Goal: Task Accomplishment & Management: Use online tool/utility

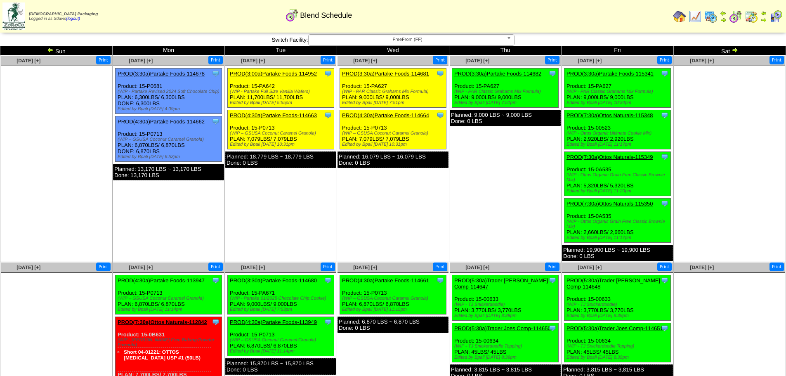
click at [530, 74] on link "PROD(3:30a)Partake Foods-114682" at bounding box center [497, 74] width 87 height 6
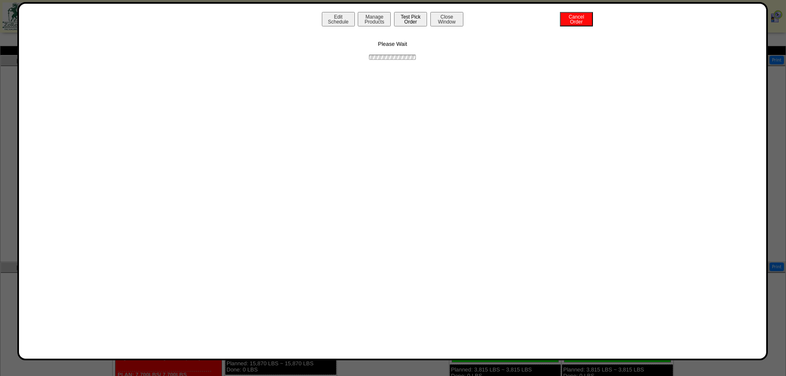
click at [409, 20] on button "Test Pick Order" at bounding box center [410, 19] width 33 height 14
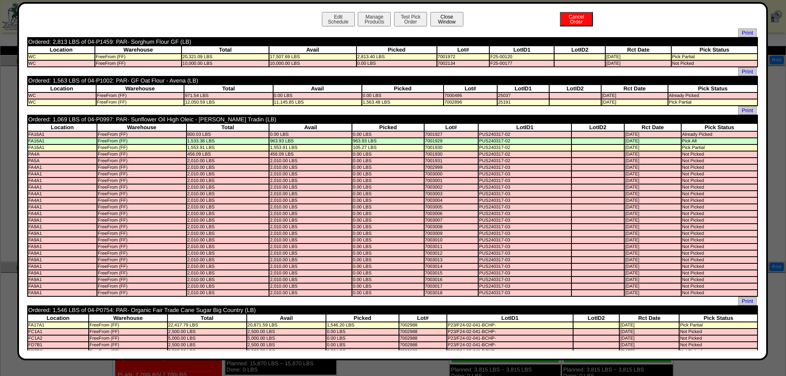
click at [447, 19] on button "Close Window" at bounding box center [446, 19] width 33 height 14
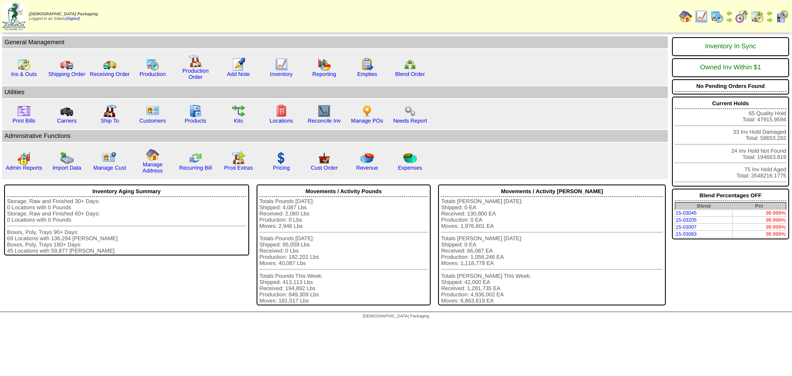
click at [744, 15] on img at bounding box center [742, 16] width 13 height 13
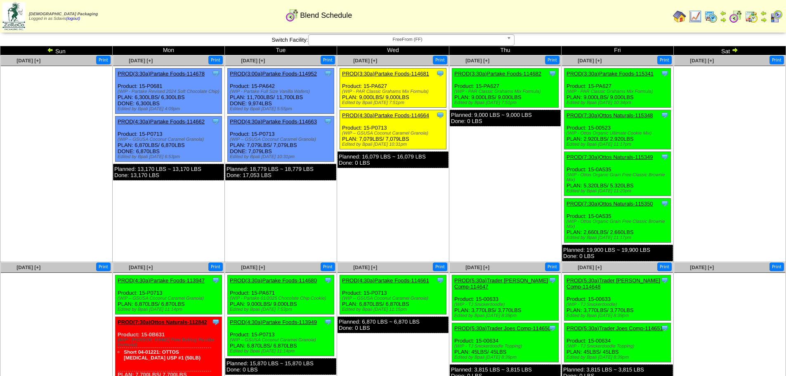
click at [485, 73] on link "PROD(3:30a)Partake Foods-114682" at bounding box center [497, 74] width 87 height 6
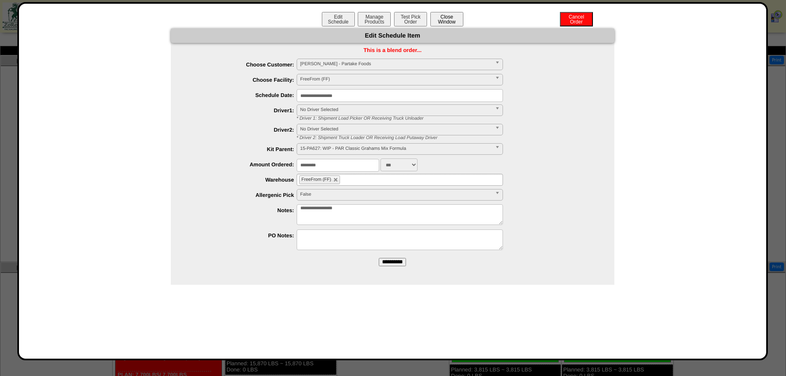
click at [449, 21] on button "Close Window" at bounding box center [446, 19] width 33 height 14
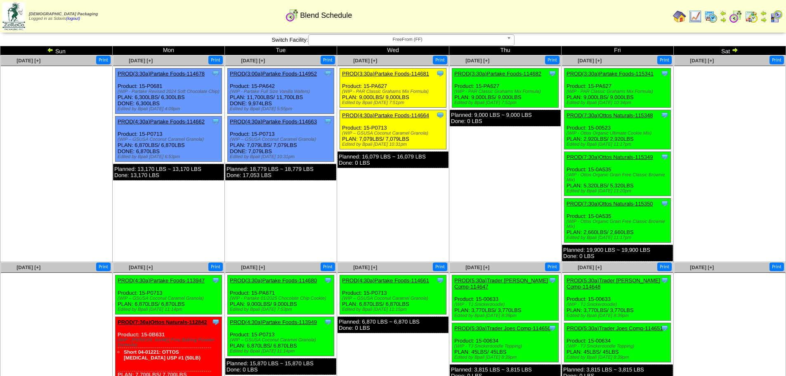
click at [505, 75] on link "PROD(3:30a)Partake Foods-114682" at bounding box center [497, 74] width 87 height 6
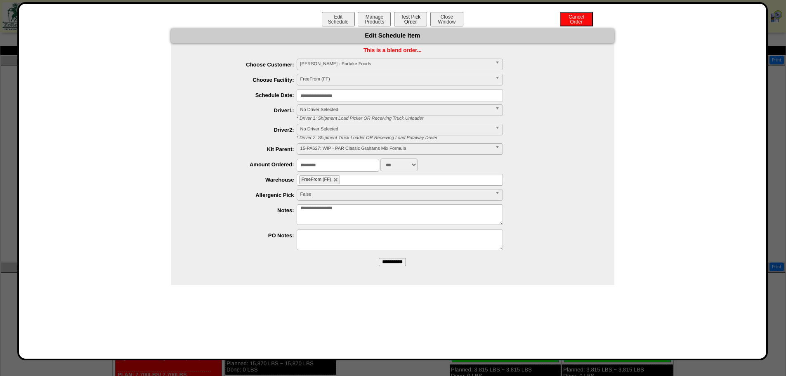
click at [404, 22] on button "Test Pick Order" at bounding box center [410, 19] width 33 height 14
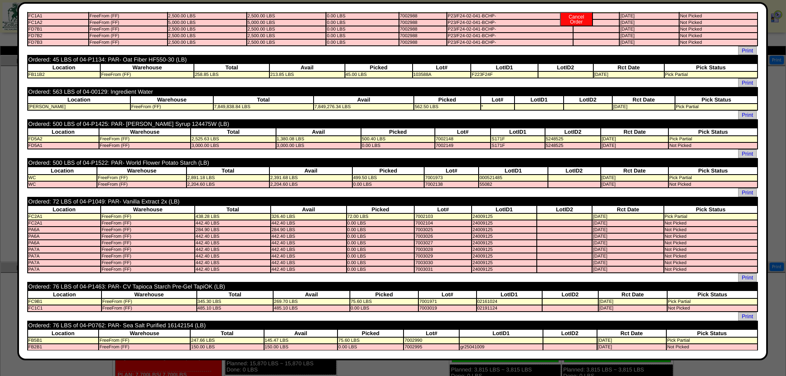
scroll to position [330, 0]
